Goal: Information Seeking & Learning: Find specific fact

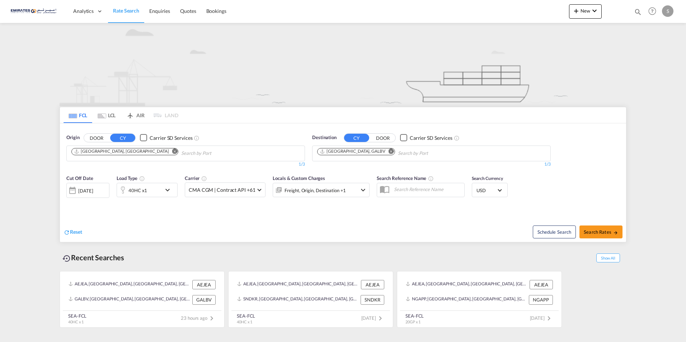
click at [389, 152] on md-icon "Remove" at bounding box center [391, 151] width 5 height 5
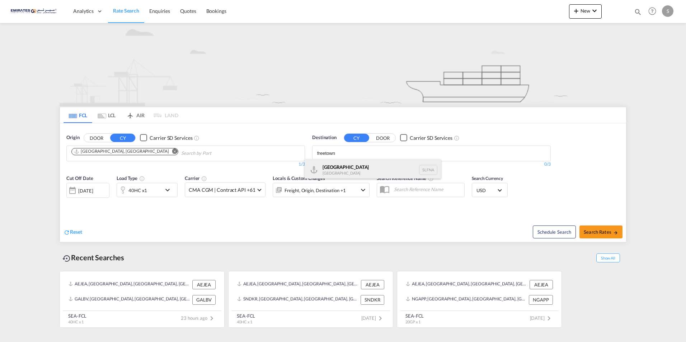
type input "freetown"
click at [336, 168] on div "Freetown [GEOGRAPHIC_DATA] [GEOGRAPHIC_DATA]" at bounding box center [373, 170] width 136 height 22
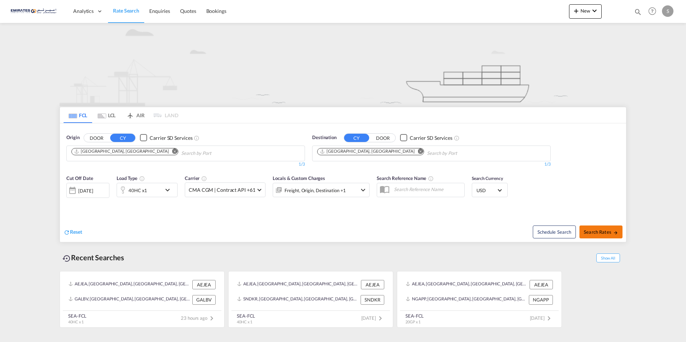
click at [599, 231] on span "Search Rates" at bounding box center [601, 232] width 34 height 6
type input "AEJEA to SLFNA / [DATE]"
